Goal: Task Accomplishment & Management: Use online tool/utility

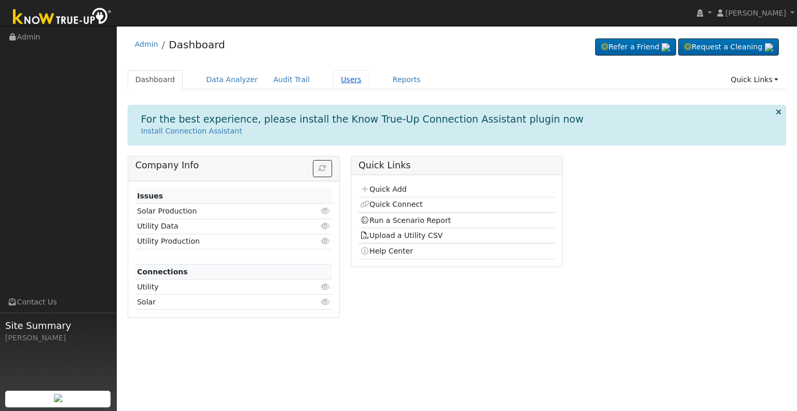
click at [333, 78] on link "Users" at bounding box center [351, 79] width 36 height 19
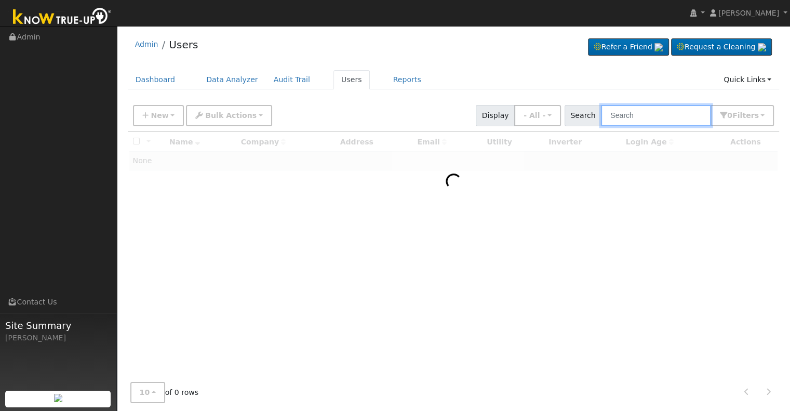
click at [656, 117] on input "text" at bounding box center [656, 115] width 110 height 21
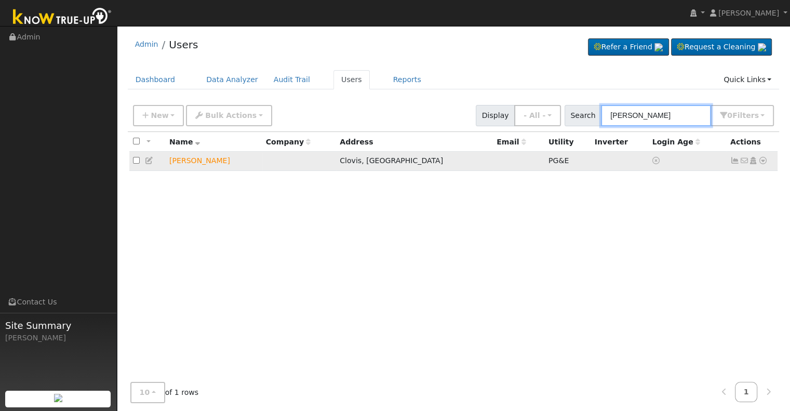
type input "bill parks"
click at [764, 161] on icon at bounding box center [762, 160] width 9 height 7
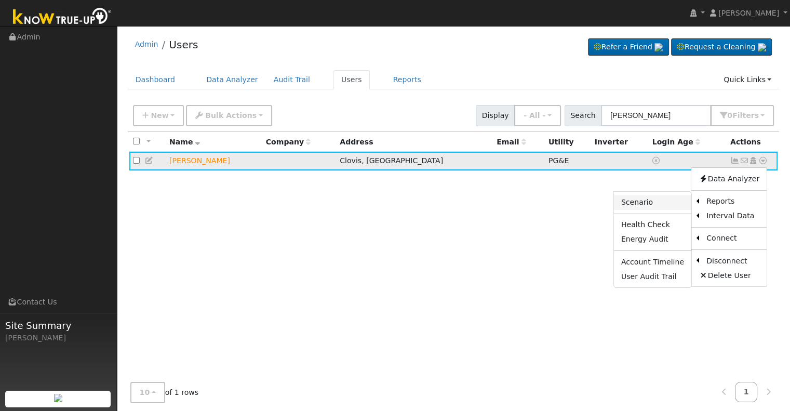
click at [671, 203] on link "Scenario" at bounding box center [652, 202] width 77 height 15
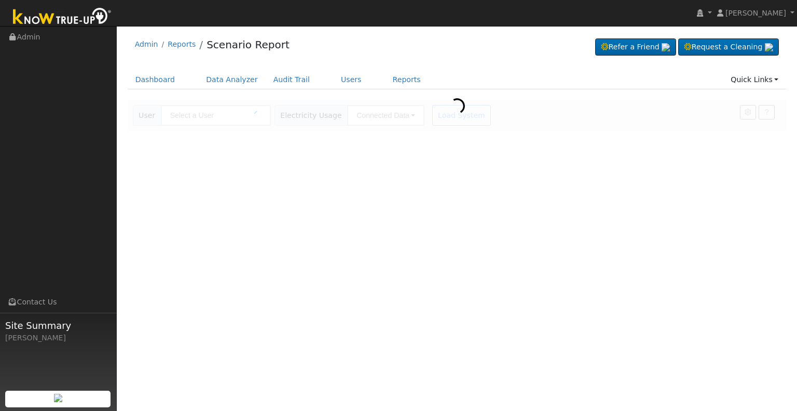
type input "[PERSON_NAME]"
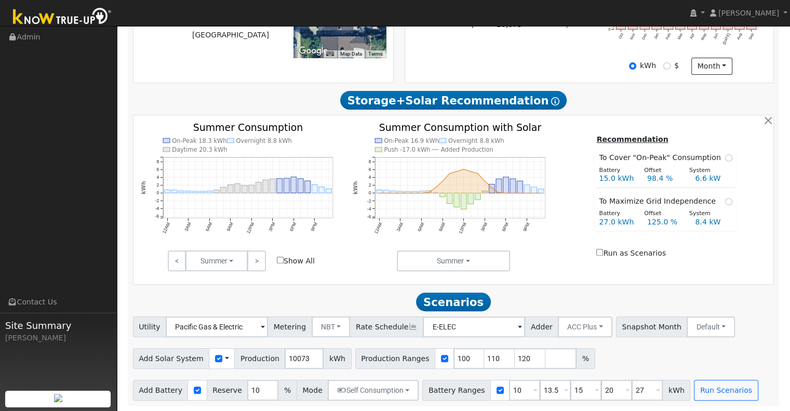
scroll to position [301, 0]
click at [297, 357] on input "10073" at bounding box center [303, 358] width 39 height 21
type input "12770"
click at [369, 294] on h2 "Scenarios Scenario" at bounding box center [453, 301] width 641 height 19
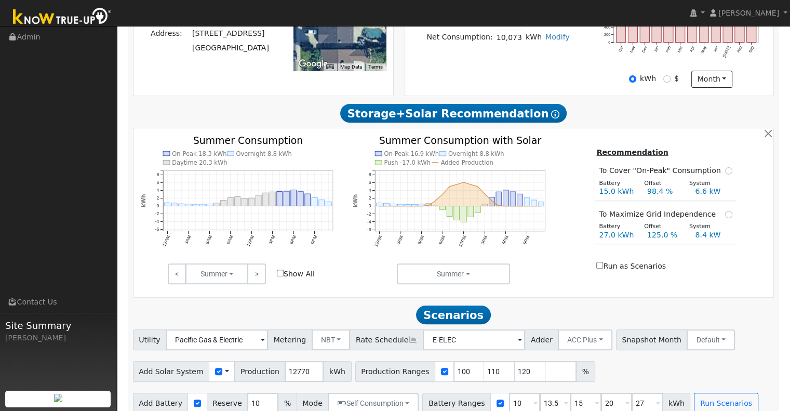
scroll to position [283, 0]
click at [484, 374] on input "110" at bounding box center [499, 371] width 31 height 21
type input "120"
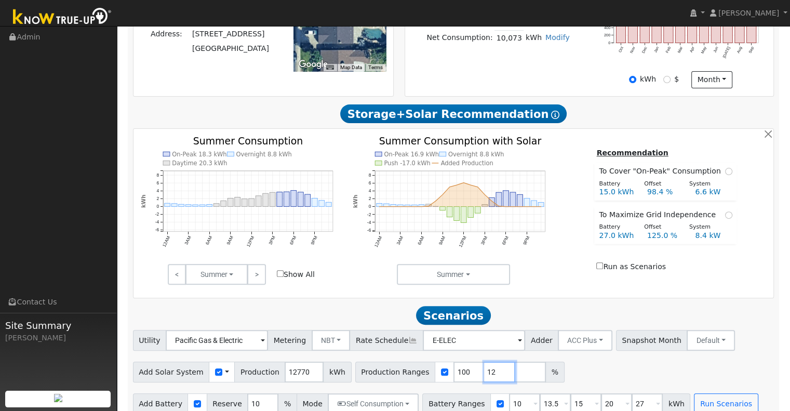
type input "1"
click at [509, 405] on input "10" at bounding box center [524, 403] width 31 height 21
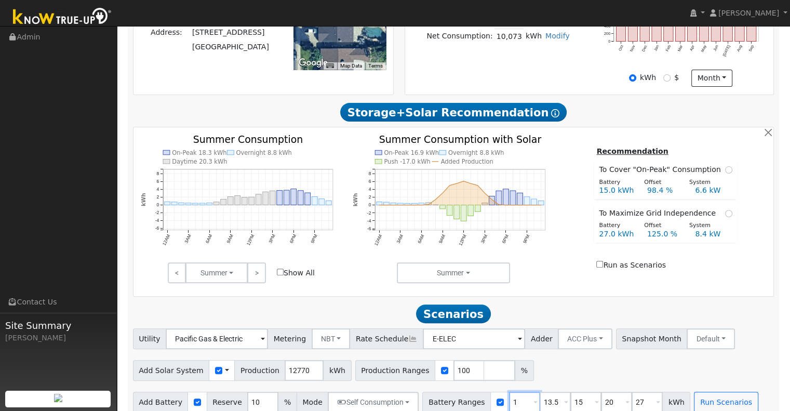
type input "13.5"
type input "15"
type input "20"
type input "27"
type input "15"
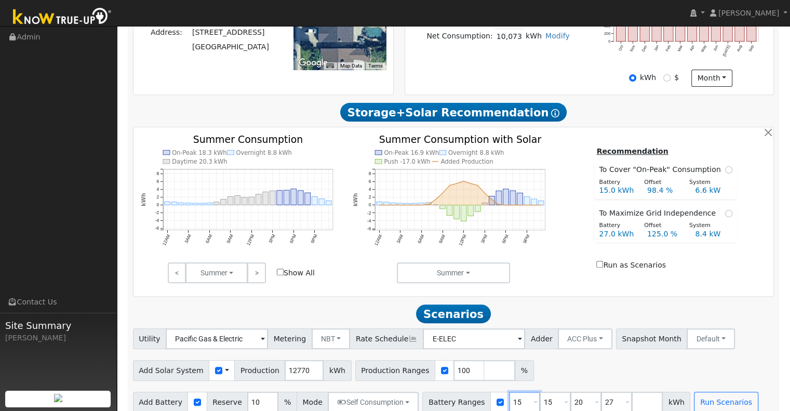
type input "20"
type input "27"
type input "20"
type input "27"
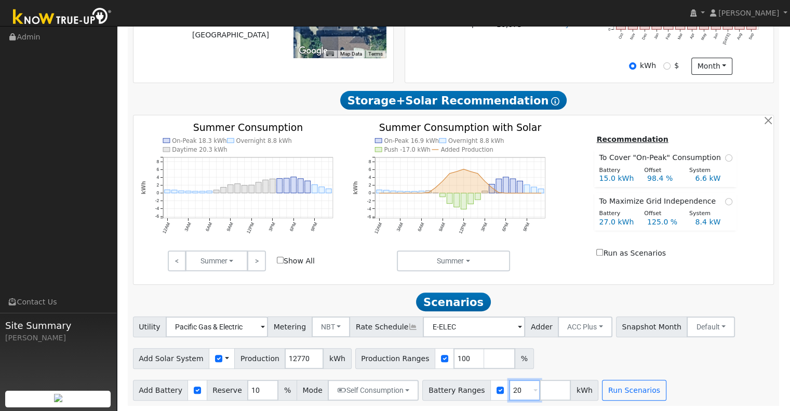
scroll to position [301, 0]
type input "20"
click at [624, 388] on button "Run Scenarios" at bounding box center [634, 389] width 64 height 21
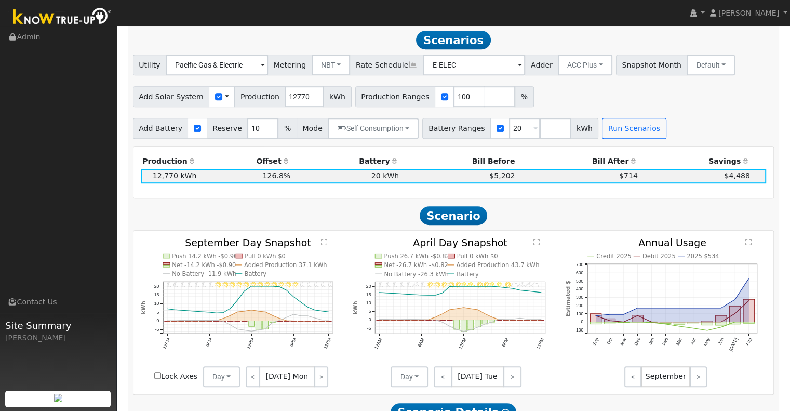
scroll to position [561, 0]
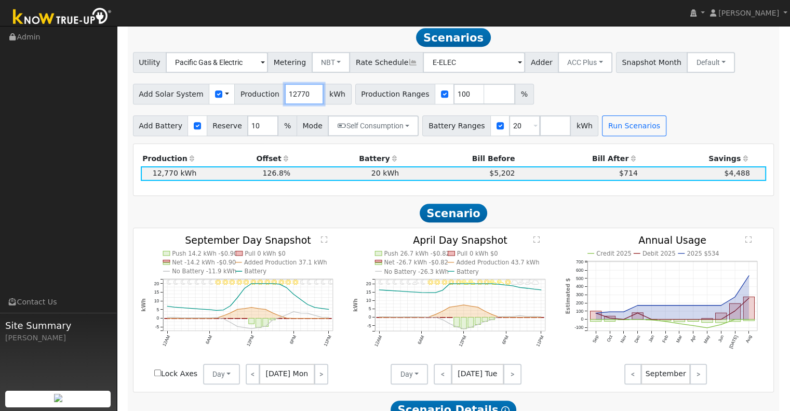
click at [299, 95] on input "12770" at bounding box center [303, 94] width 39 height 21
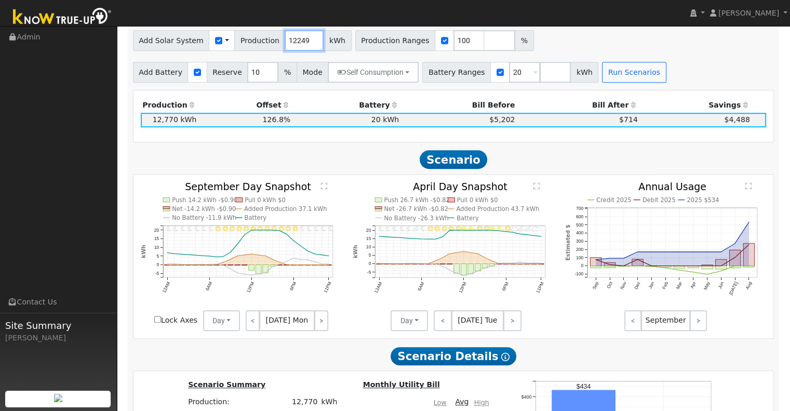
scroll to position [630, 0]
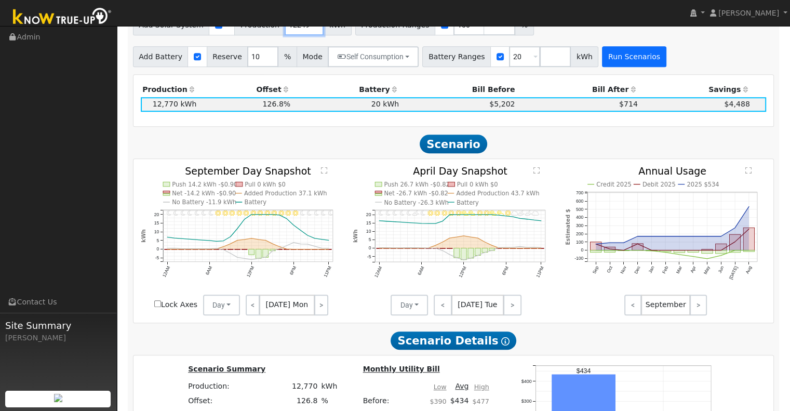
type input "12249"
click at [616, 66] on button "Run Scenarios" at bounding box center [634, 56] width 64 height 21
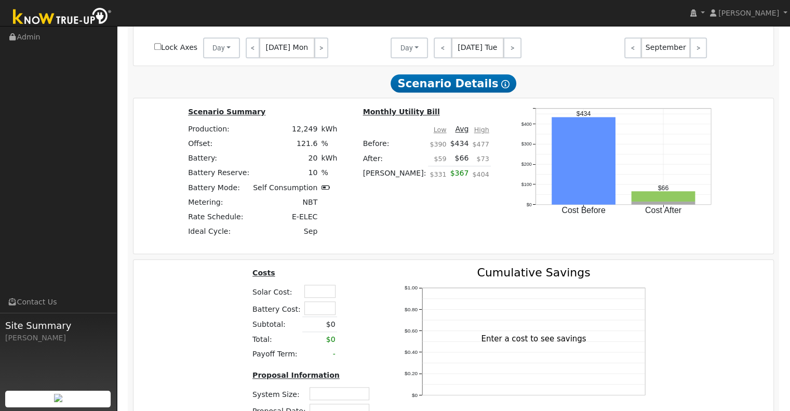
scroll to position [878, 0]
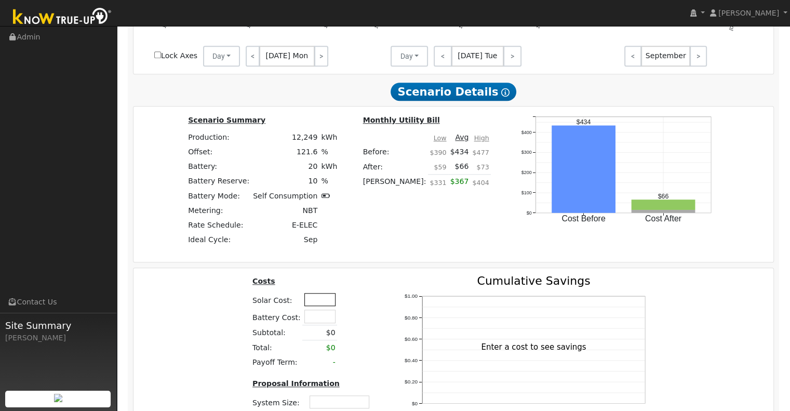
click at [314, 303] on input "text" at bounding box center [319, 299] width 31 height 13
type input "$25,000"
click at [314, 319] on input "text" at bounding box center [319, 315] width 31 height 13
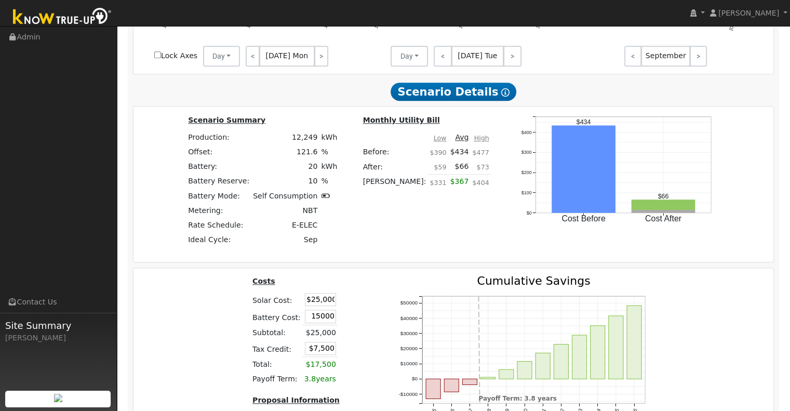
type input "$15,000"
type input "$12,000"
click at [351, 308] on td at bounding box center [346, 299] width 18 height 17
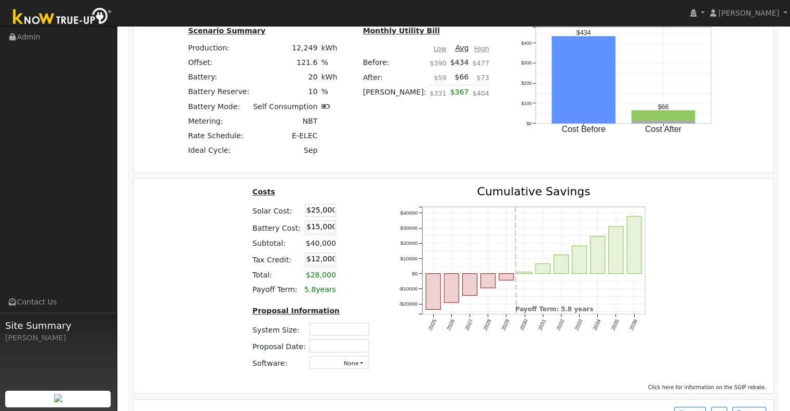
scroll to position [964, 0]
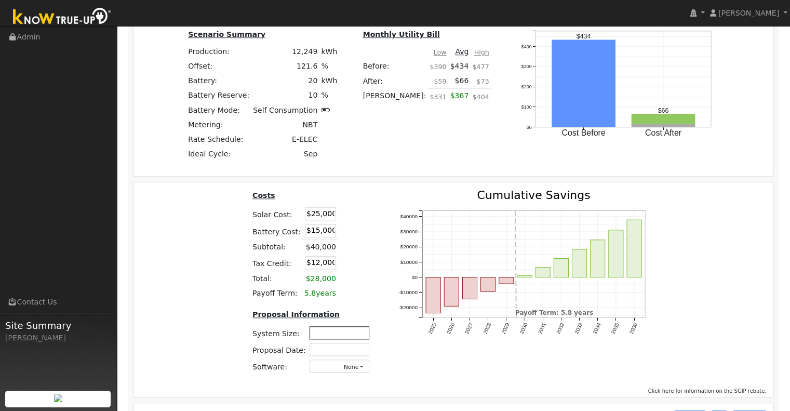
click at [337, 336] on input "text" at bounding box center [339, 332] width 60 height 13
type input "9.89"
click at [353, 350] on input "text" at bounding box center [339, 349] width 60 height 13
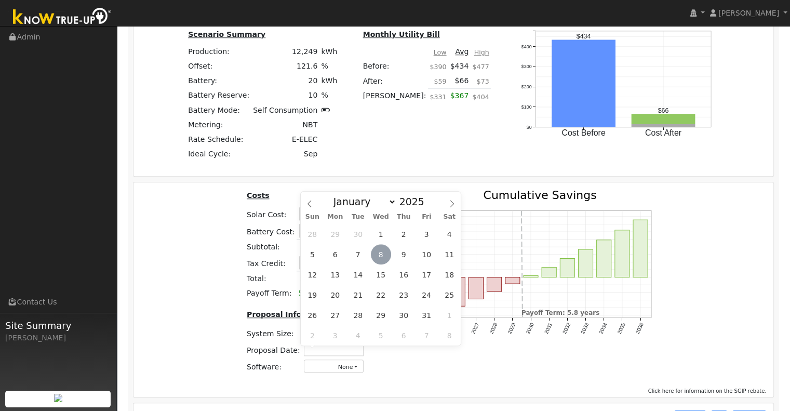
click at [382, 253] on span "8" at bounding box center [381, 254] width 20 height 20
type input "[DATE]"
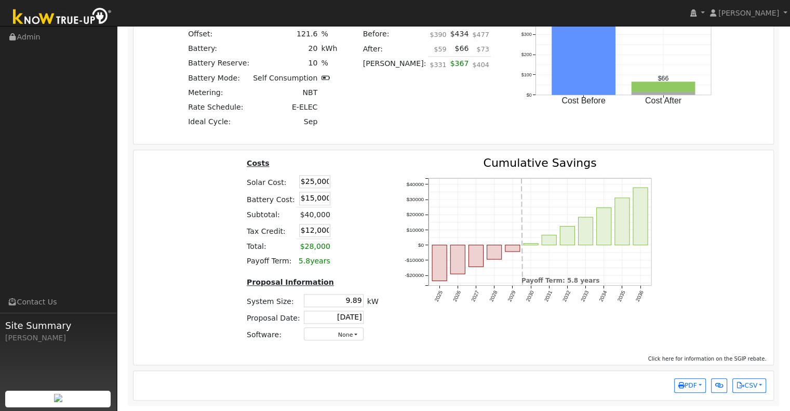
scroll to position [999, 0]
click at [699, 384] on button "PDF" at bounding box center [690, 385] width 32 height 15
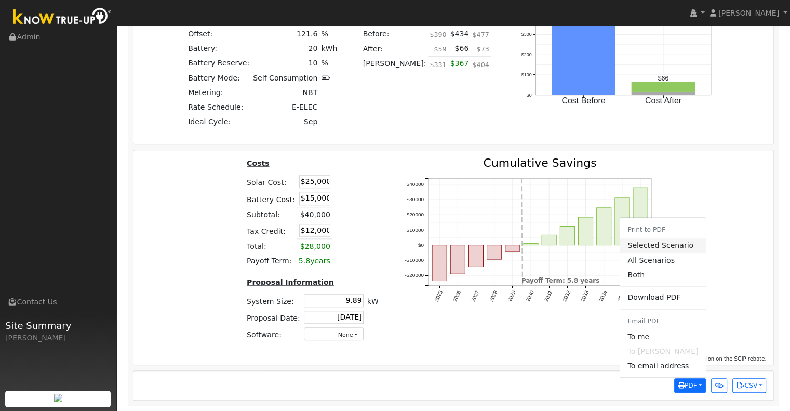
click at [677, 248] on link "Selected Scenario" at bounding box center [662, 245] width 85 height 15
